Goal: Task Accomplishment & Management: Complete application form

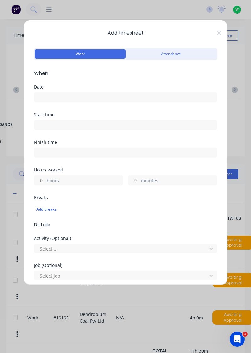
scroll to position [124, 3]
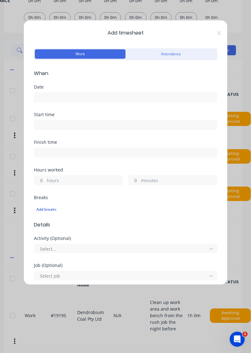
click at [62, 97] on input at bounding box center [125, 97] width 183 height 9
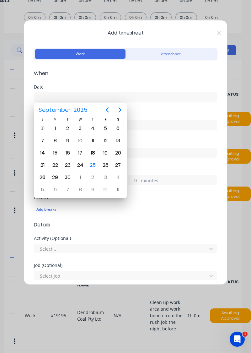
click at [96, 167] on div "25" at bounding box center [92, 165] width 9 height 9
type input "[DATE]"
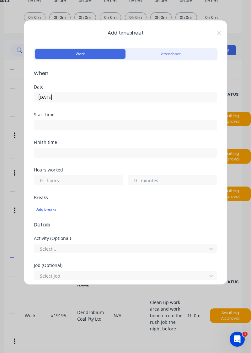
click at [74, 125] on input at bounding box center [125, 124] width 183 height 9
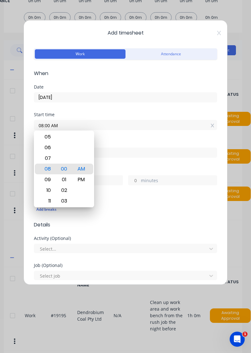
click at [81, 182] on div "PM" at bounding box center [81, 179] width 15 height 11
click at [83, 160] on div "AM" at bounding box center [81, 158] width 15 height 11
type input "08:00 AM"
click at [169, 152] on input at bounding box center [125, 152] width 183 height 9
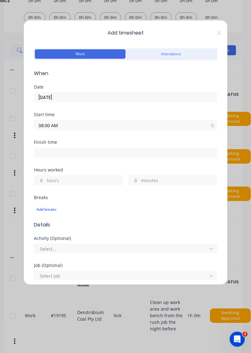
type input "11:41 AM"
type input "3"
type input "41"
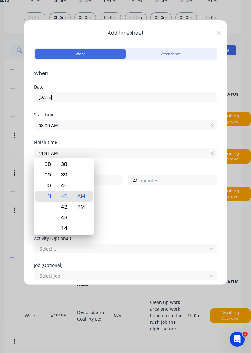
click at [81, 209] on div "PM" at bounding box center [81, 207] width 15 height 11
type input "11:41 PM"
type input "15"
click at [219, 32] on icon at bounding box center [219, 32] width 4 height 5
